Goal: Task Accomplishment & Management: Use online tool/utility

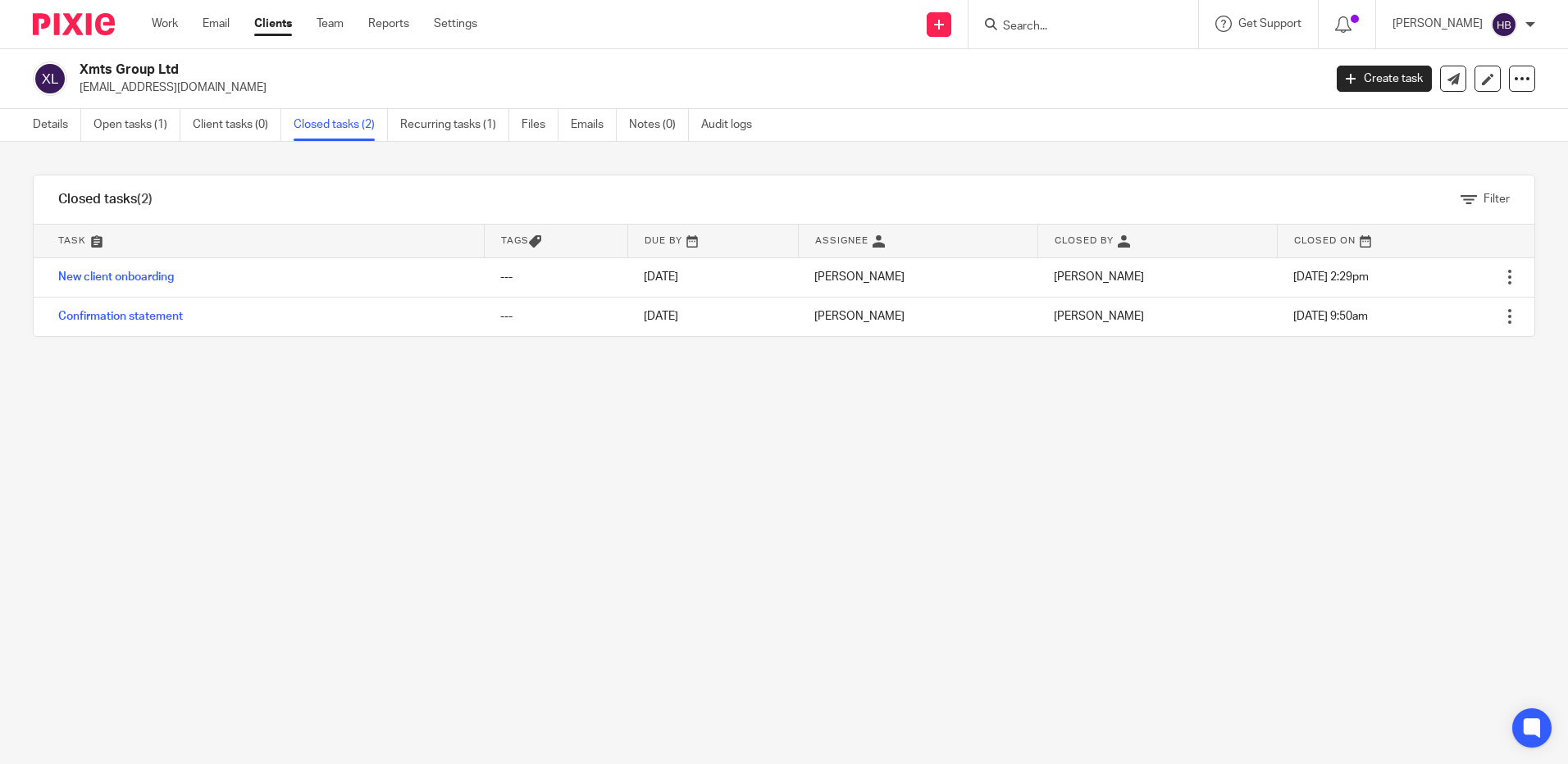
click at [1032, 27] on input "Search" at bounding box center [1074, 27] width 147 height 15
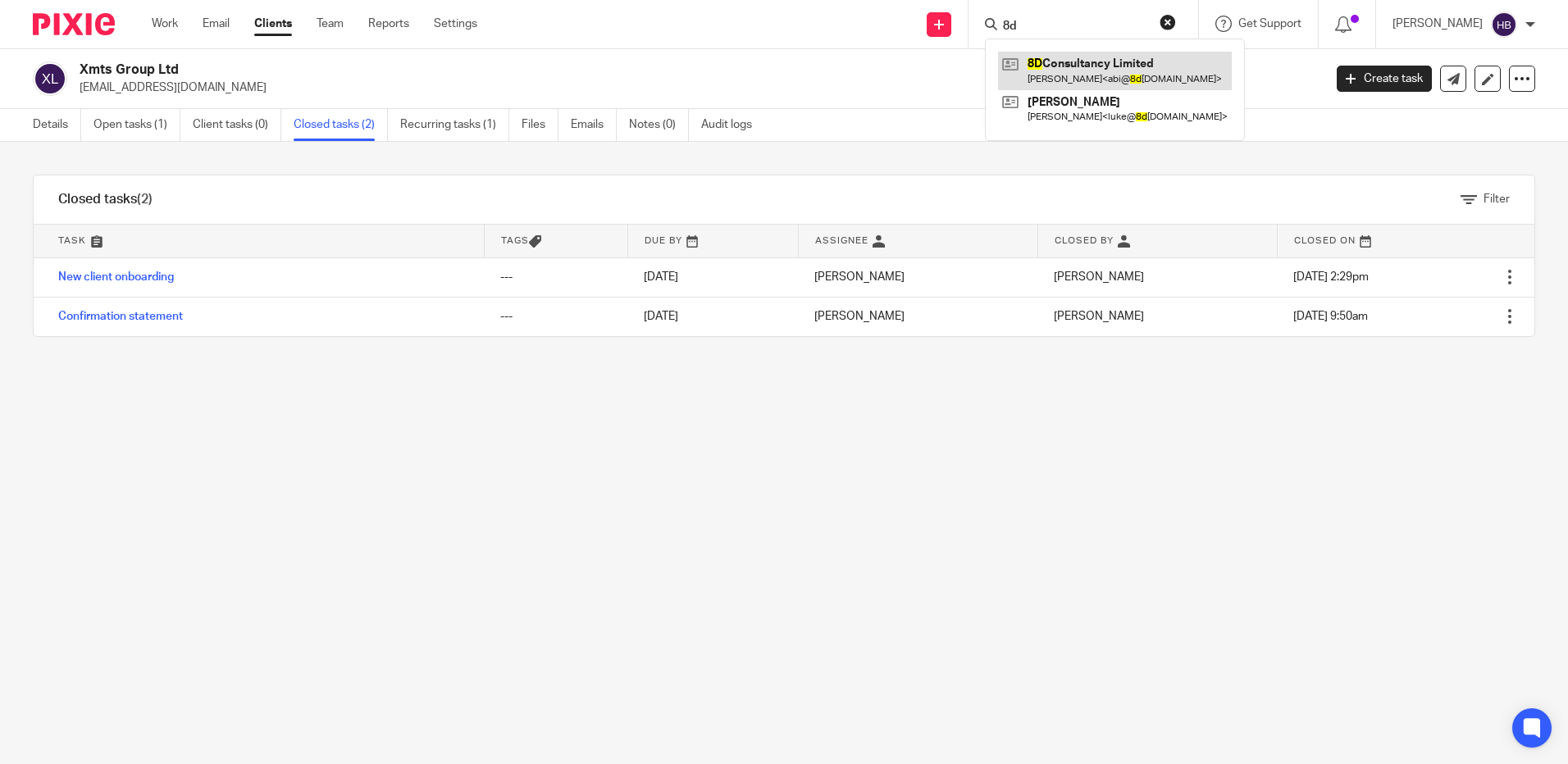
type input "8d"
click at [1085, 65] on link at bounding box center [1115, 71] width 233 height 38
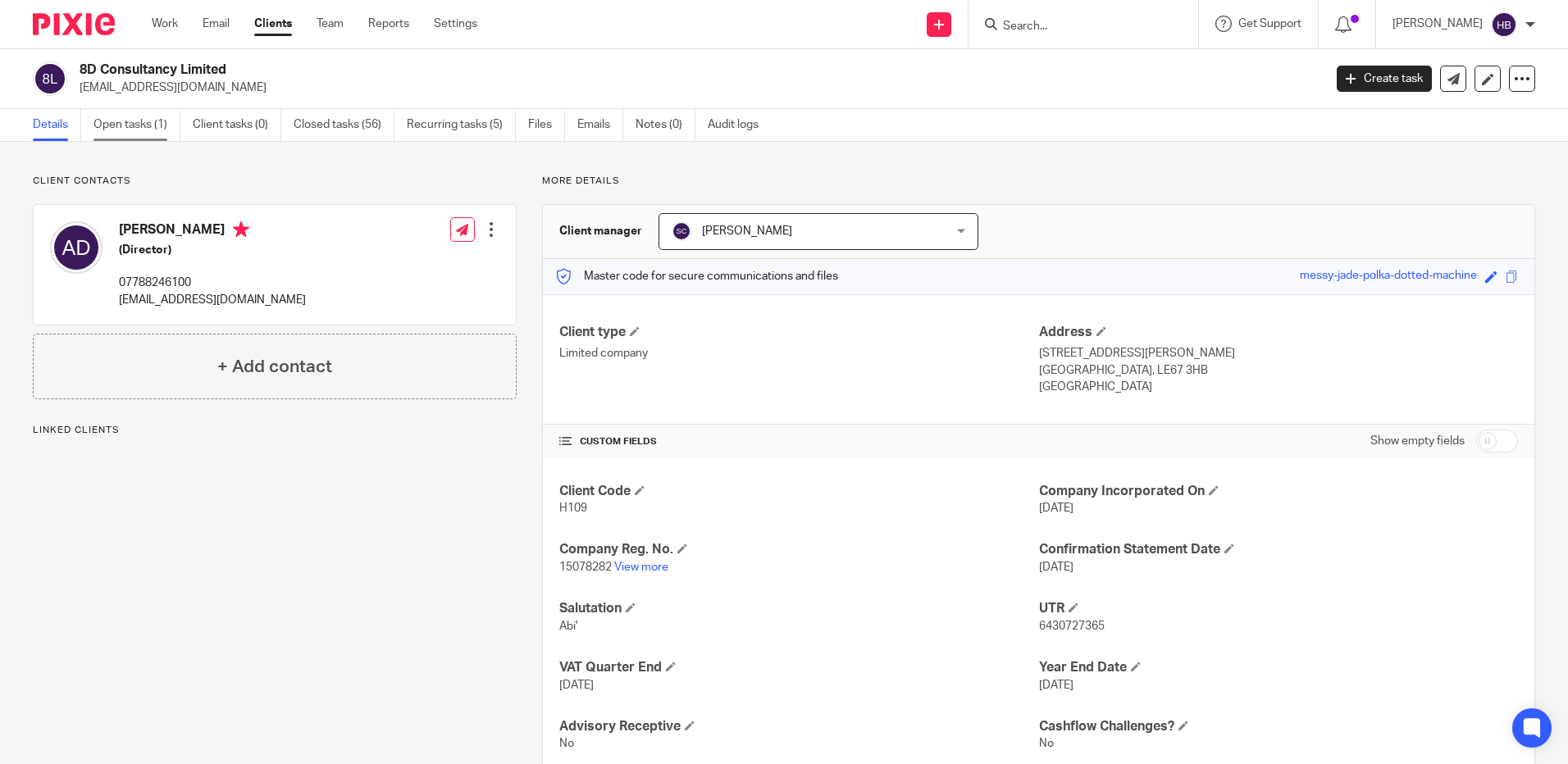
click at [134, 127] on link "Open tasks (1)" at bounding box center [137, 125] width 87 height 32
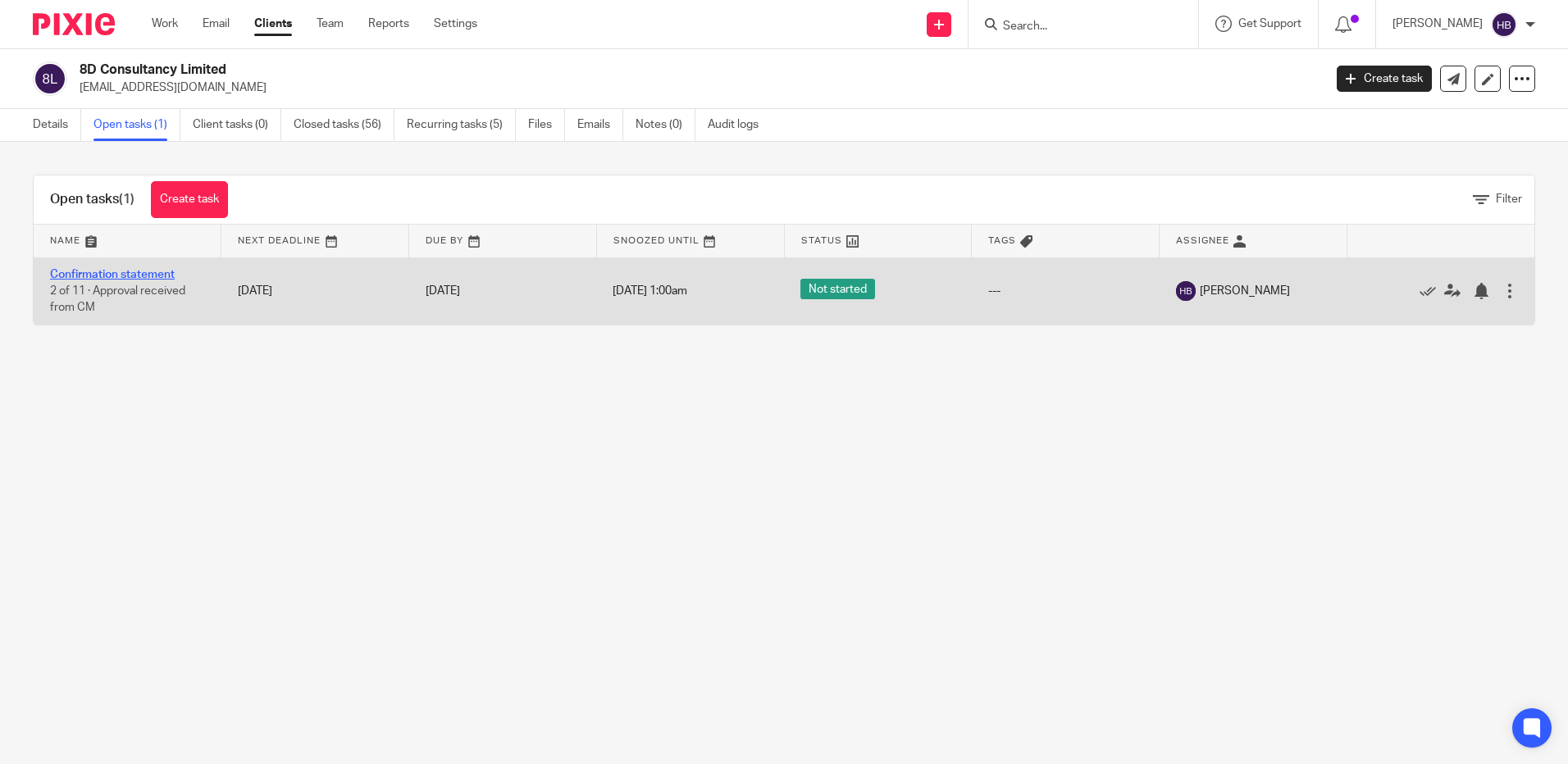
click at [127, 275] on link "Confirmation statement" at bounding box center [112, 274] width 125 height 11
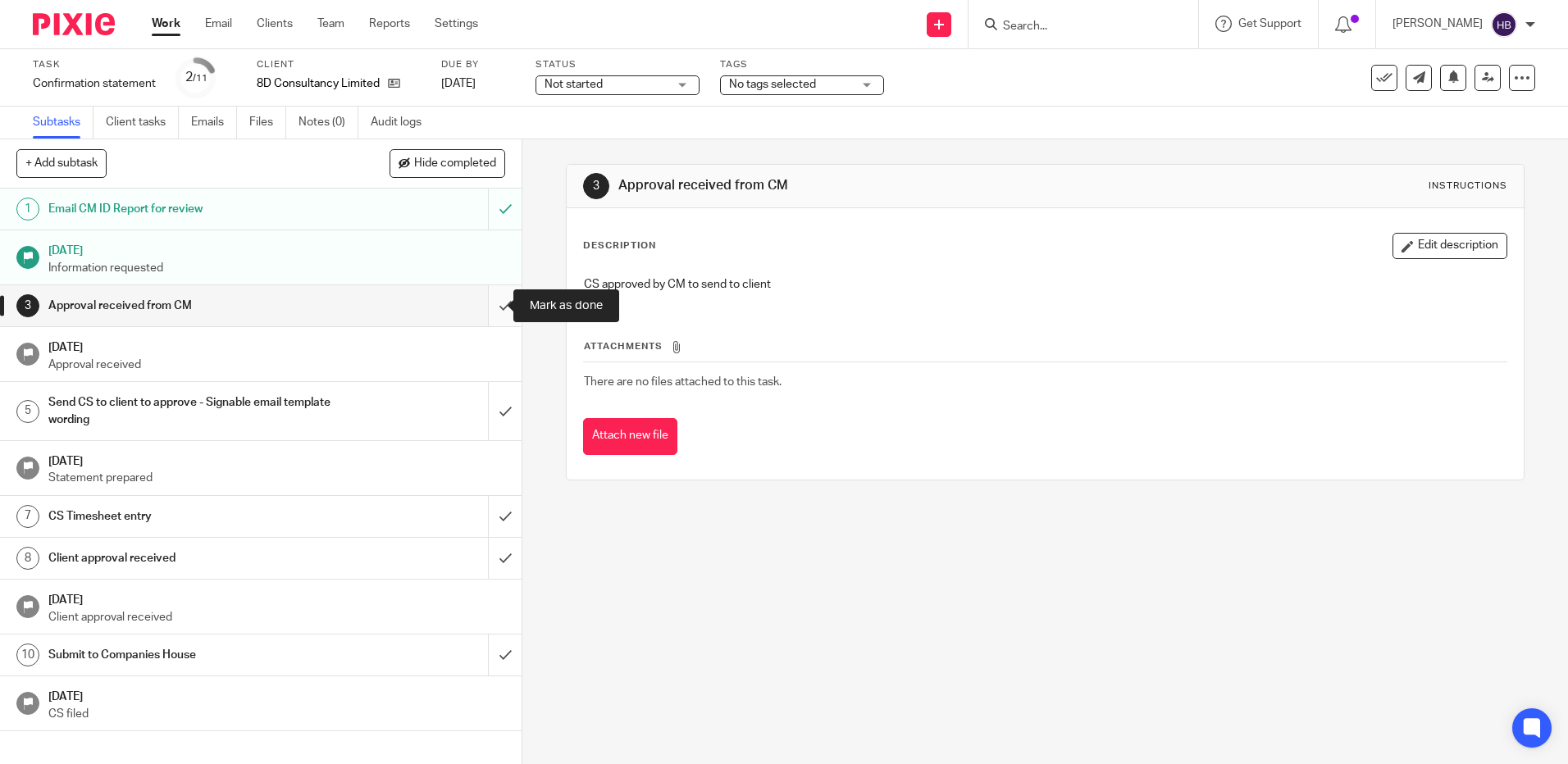
click at [488, 301] on input "submit" at bounding box center [261, 306] width 522 height 41
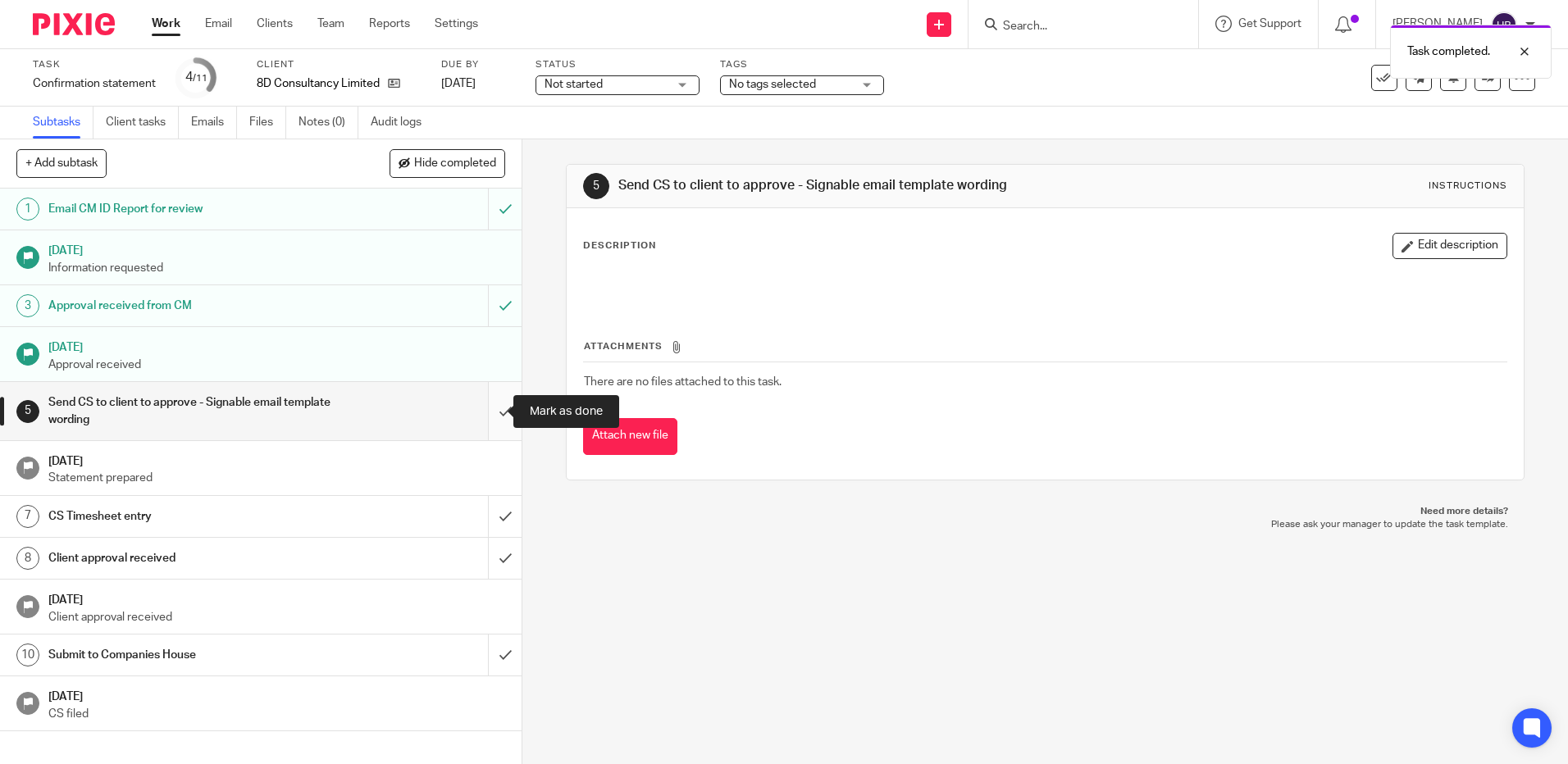
click at [488, 410] on input "submit" at bounding box center [261, 412] width 522 height 59
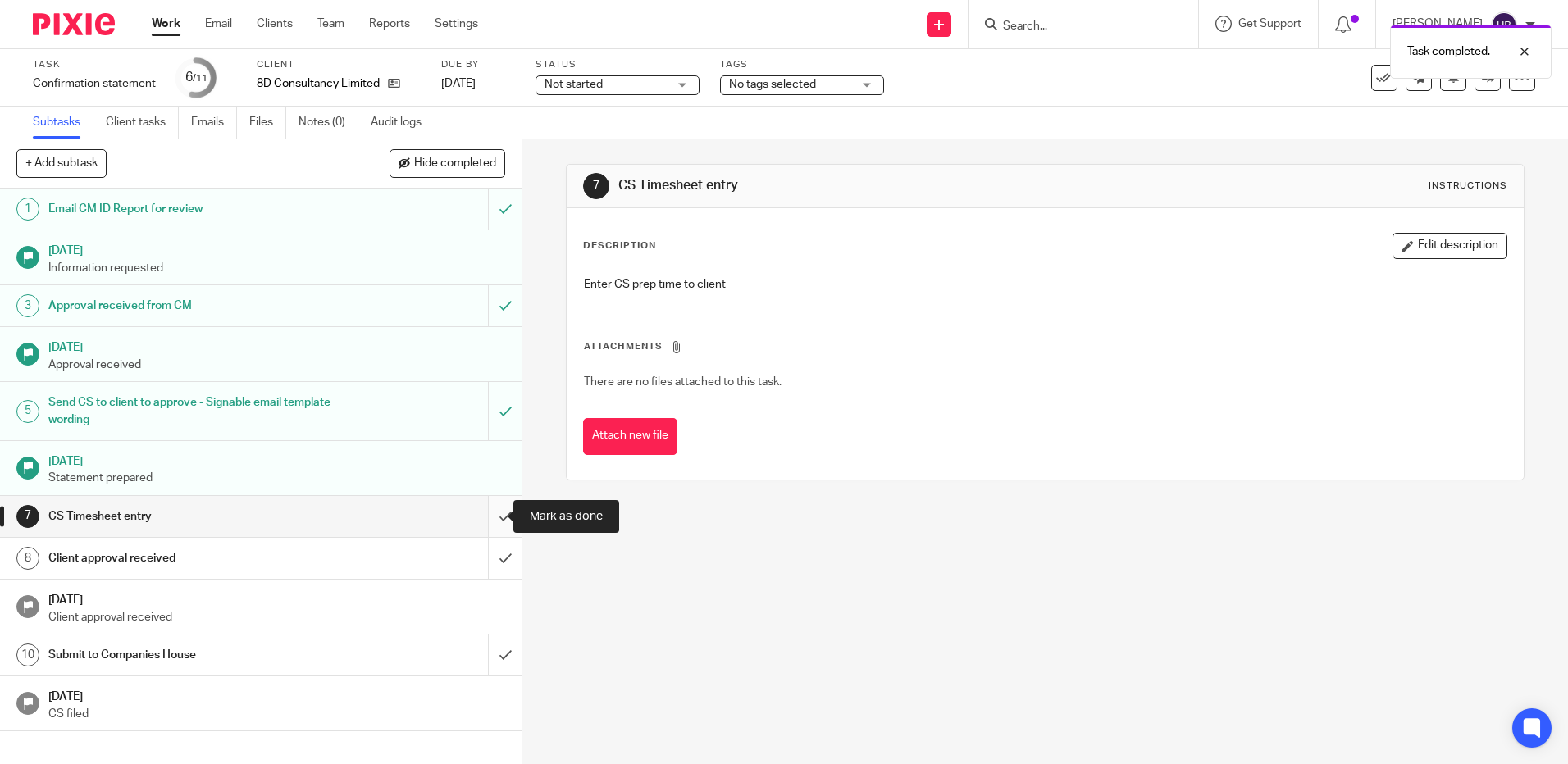
click at [488, 519] on input "submit" at bounding box center [261, 517] width 522 height 41
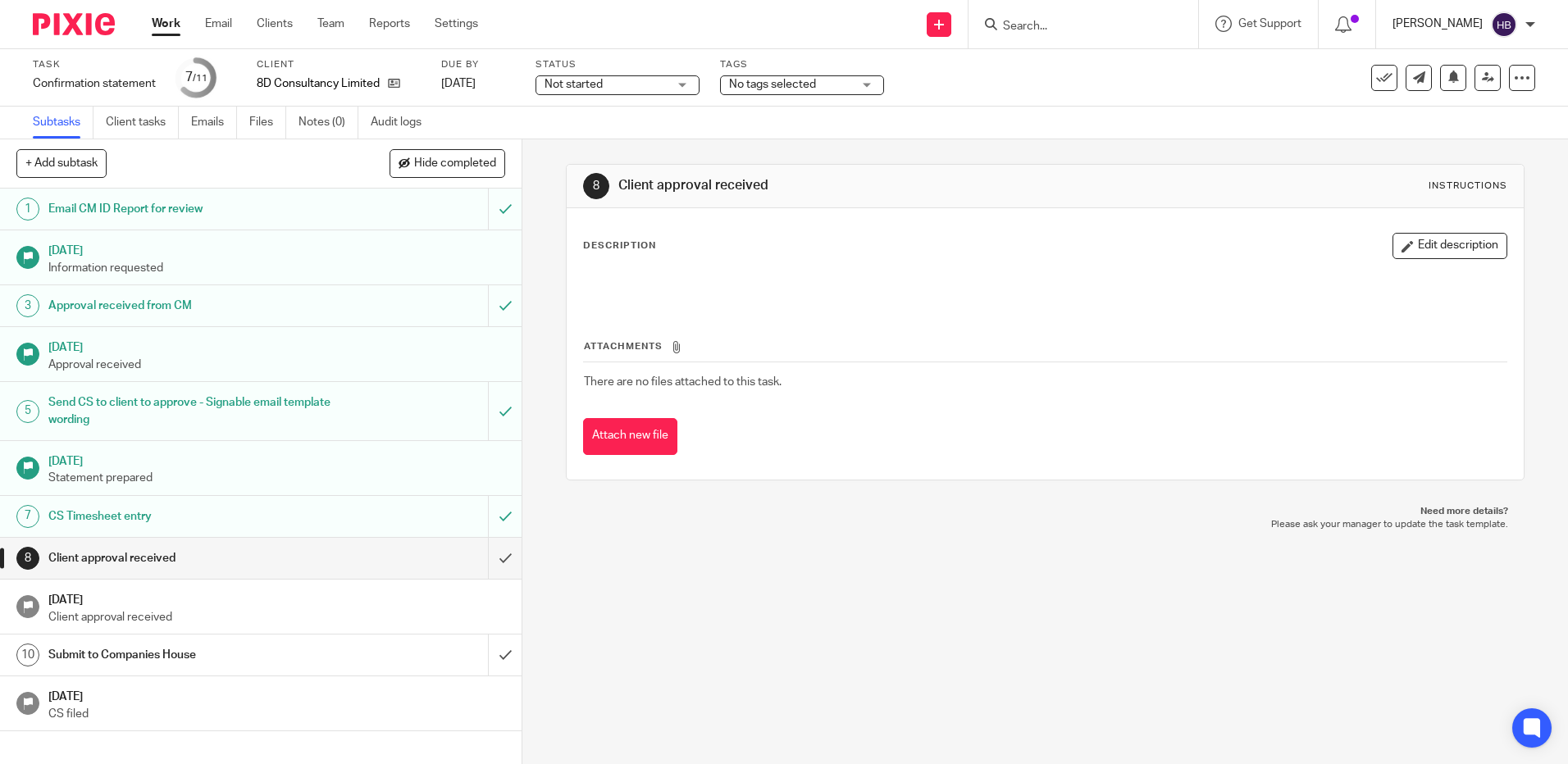
click at [1443, 26] on p "[PERSON_NAME]" at bounding box center [1438, 23] width 90 height 16
click at [1447, 112] on span "Logout" at bounding box center [1459, 114] width 37 height 11
